Goal: Navigation & Orientation: Find specific page/section

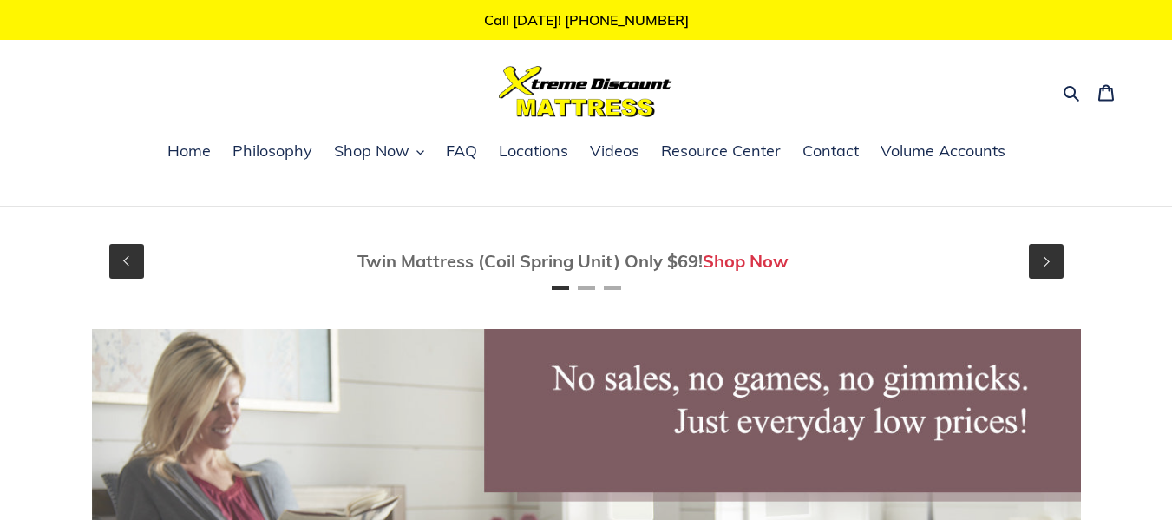
click at [279, 263] on span "Twin Mattress (Coil Spring Unit) Only $69! Shop Now" at bounding box center [586, 261] width 989 height 23
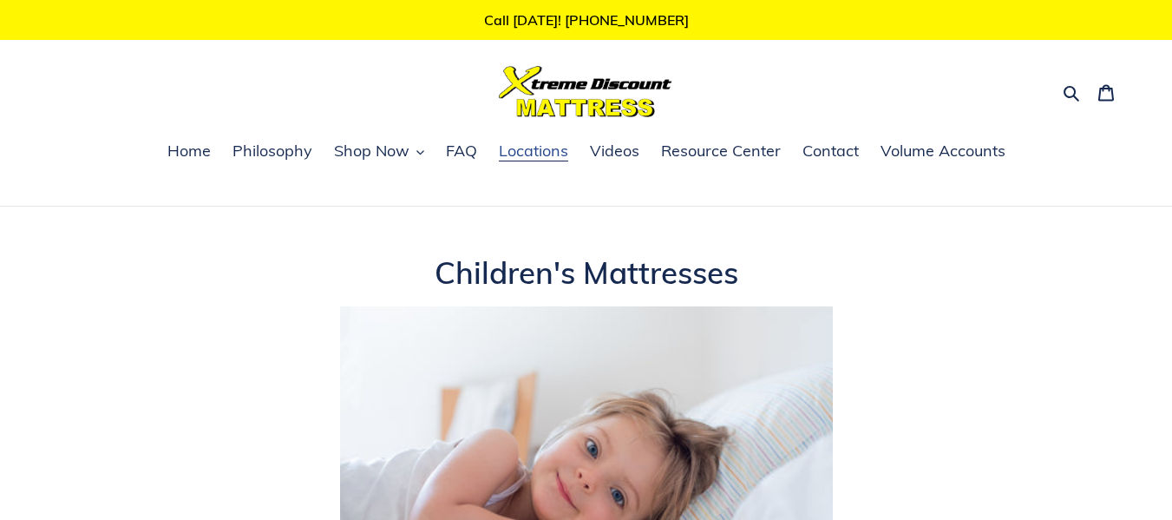
click at [527, 157] on span "Locations" at bounding box center [533, 151] width 69 height 21
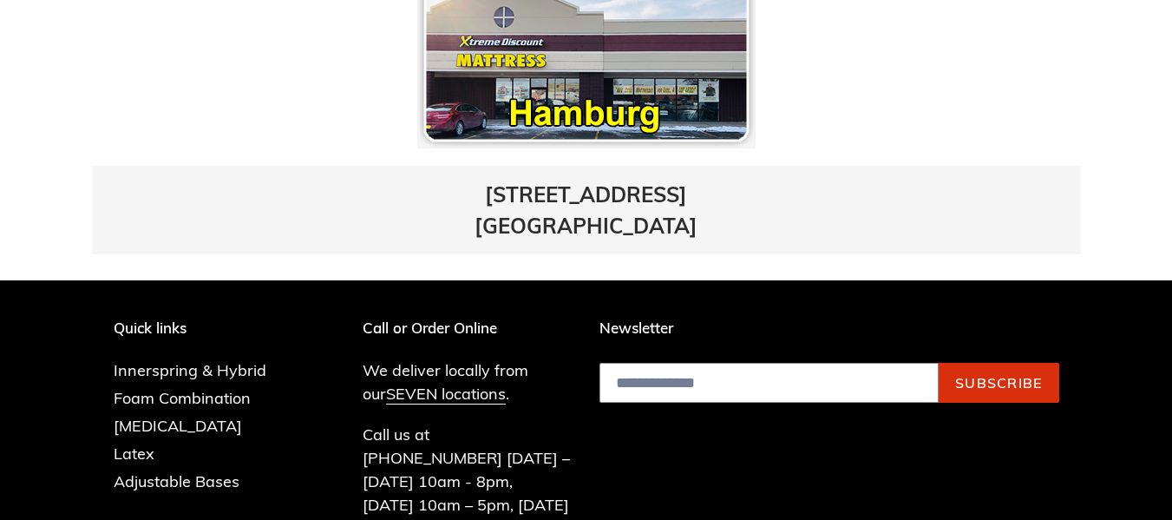
scroll to position [1354, 0]
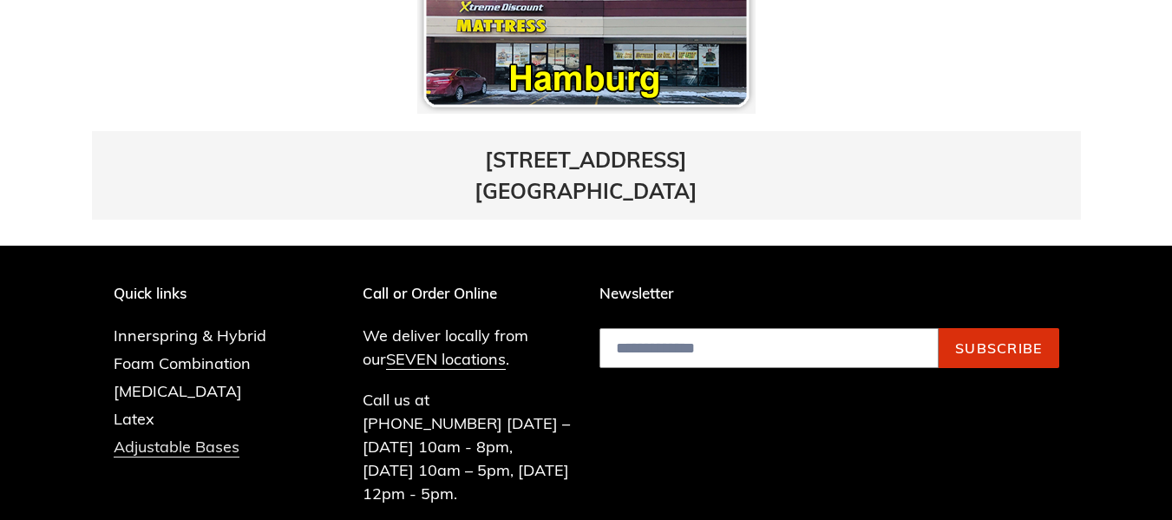
click at [198, 437] on link "Adjustable Bases" at bounding box center [177, 447] width 126 height 21
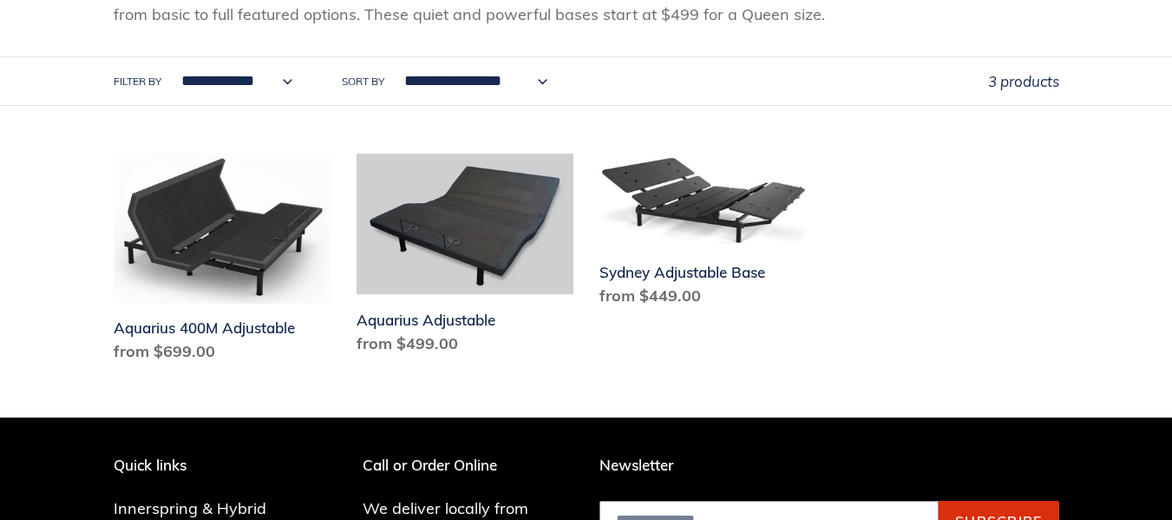
scroll to position [347, 0]
